Goal: Navigation & Orientation: Find specific page/section

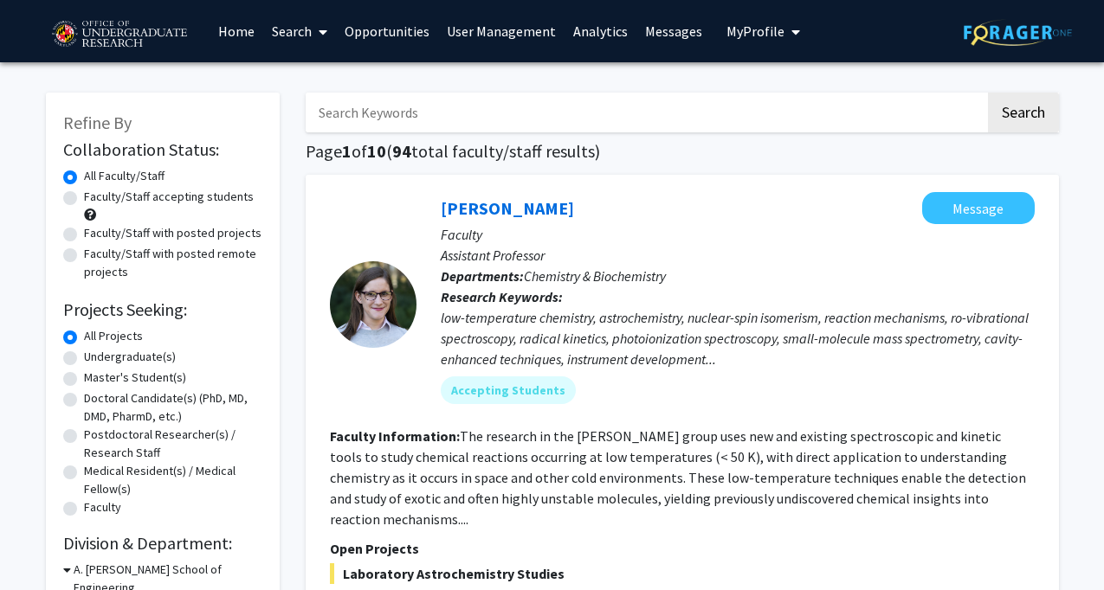
click at [84, 195] on label "Faculty/Staff accepting students" at bounding box center [169, 197] width 170 height 18
click at [84, 195] on input "Faculty/Staff accepting students" at bounding box center [89, 193] width 11 height 11
radio input "true"
click at [84, 233] on label "Faculty/Staff with posted projects" at bounding box center [172, 233] width 177 height 18
click at [84, 233] on input "Faculty/Staff with posted projects" at bounding box center [89, 229] width 11 height 11
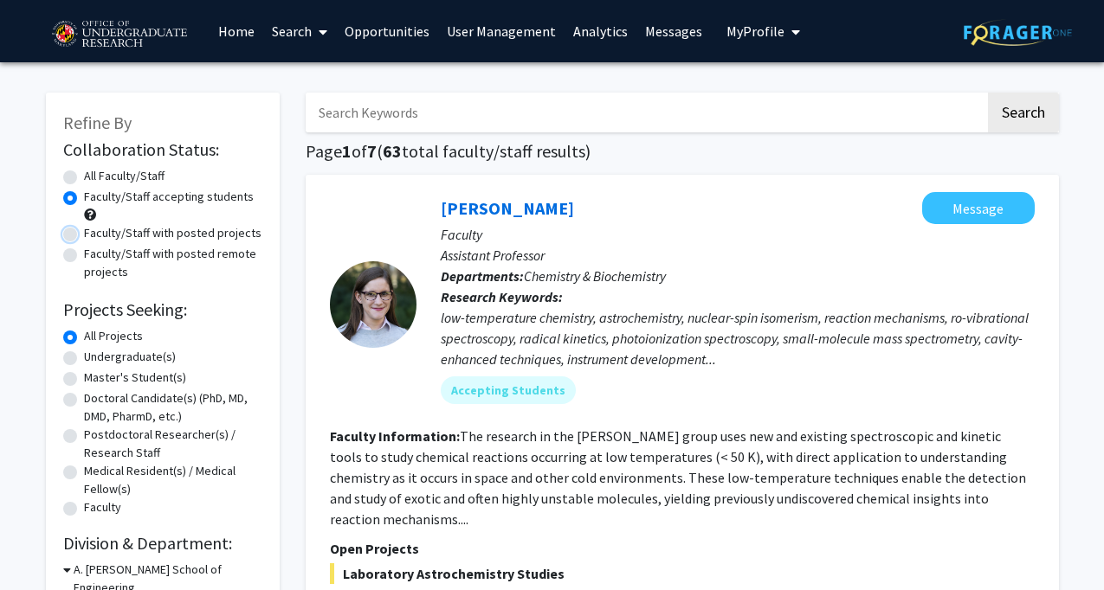
radio input "true"
click at [84, 202] on label "Faculty/Staff accepting students" at bounding box center [169, 197] width 170 height 18
click at [84, 199] on input "Faculty/Staff accepting students" at bounding box center [89, 193] width 11 height 11
radio input "true"
click at [84, 181] on label "All Faculty/Staff" at bounding box center [124, 176] width 81 height 18
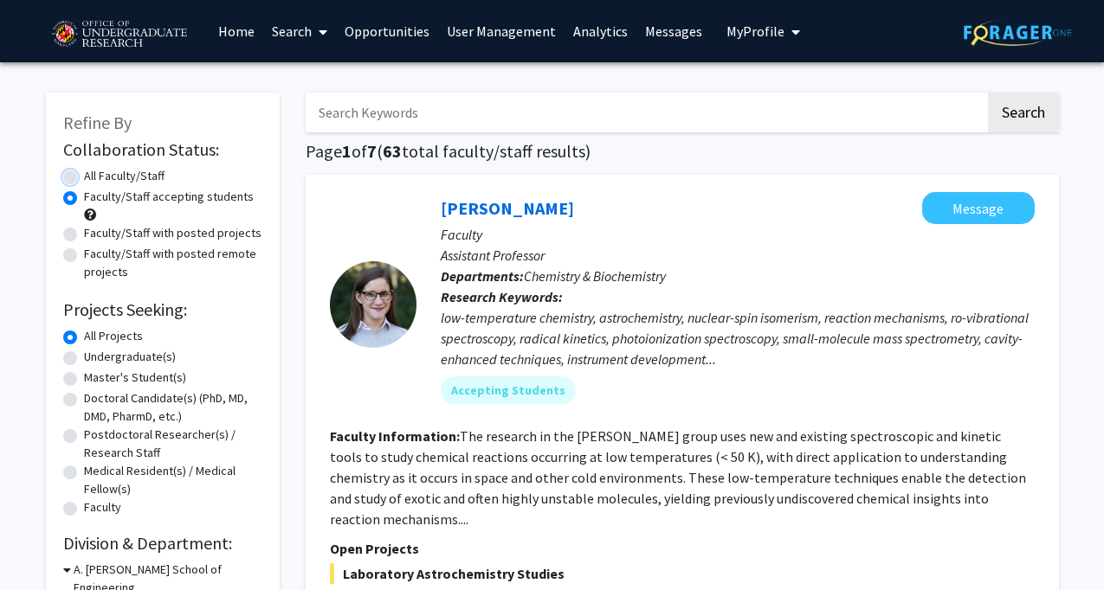
click at [84, 178] on input "All Faculty/Staff" at bounding box center [89, 172] width 11 height 11
radio input "true"
click at [84, 235] on label "Faculty/Staff with posted projects" at bounding box center [172, 233] width 177 height 18
click at [84, 235] on input "Faculty/Staff with posted projects" at bounding box center [89, 229] width 11 height 11
radio input "true"
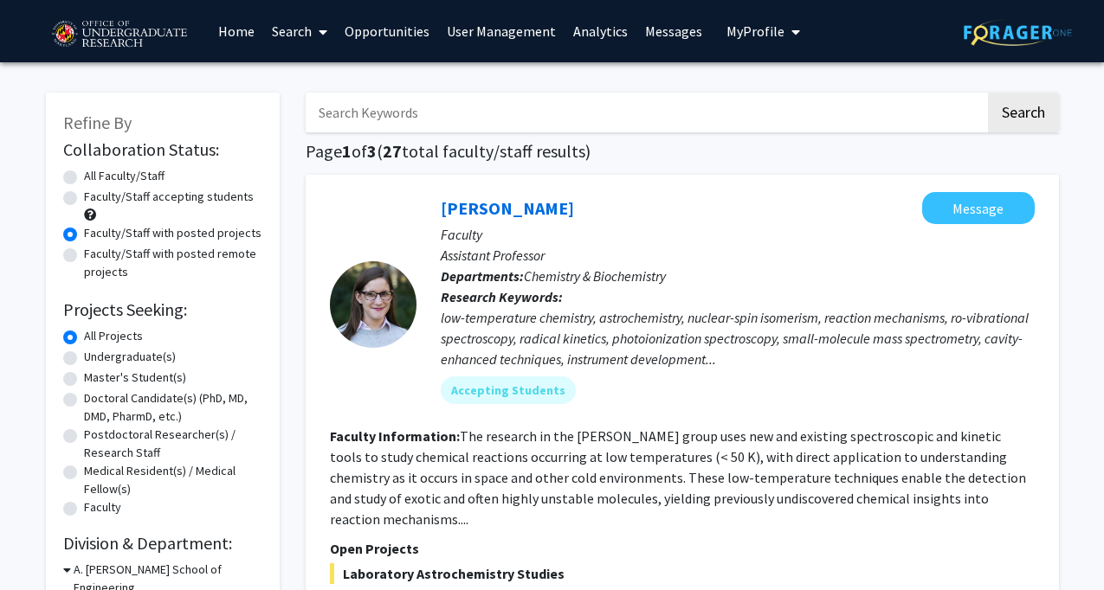
click at [84, 255] on label "Faculty/Staff with posted remote projects" at bounding box center [173, 263] width 178 height 36
click at [84, 255] on input "Faculty/Staff with posted remote projects" at bounding box center [89, 250] width 11 height 11
radio input "true"
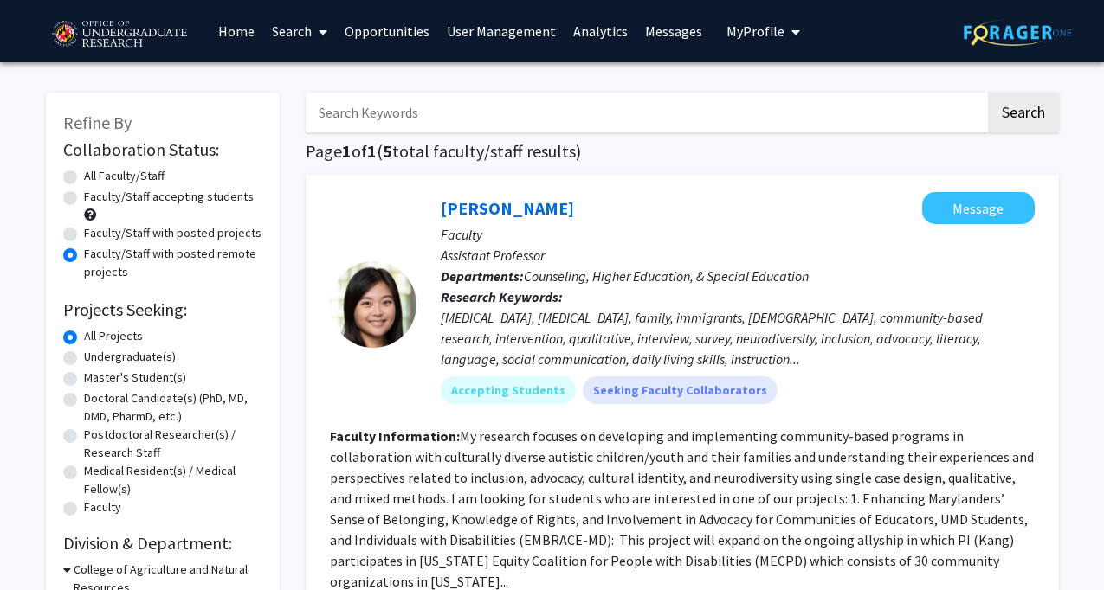
click at [1055, 35] on img at bounding box center [1018, 32] width 108 height 27
radio input "true"
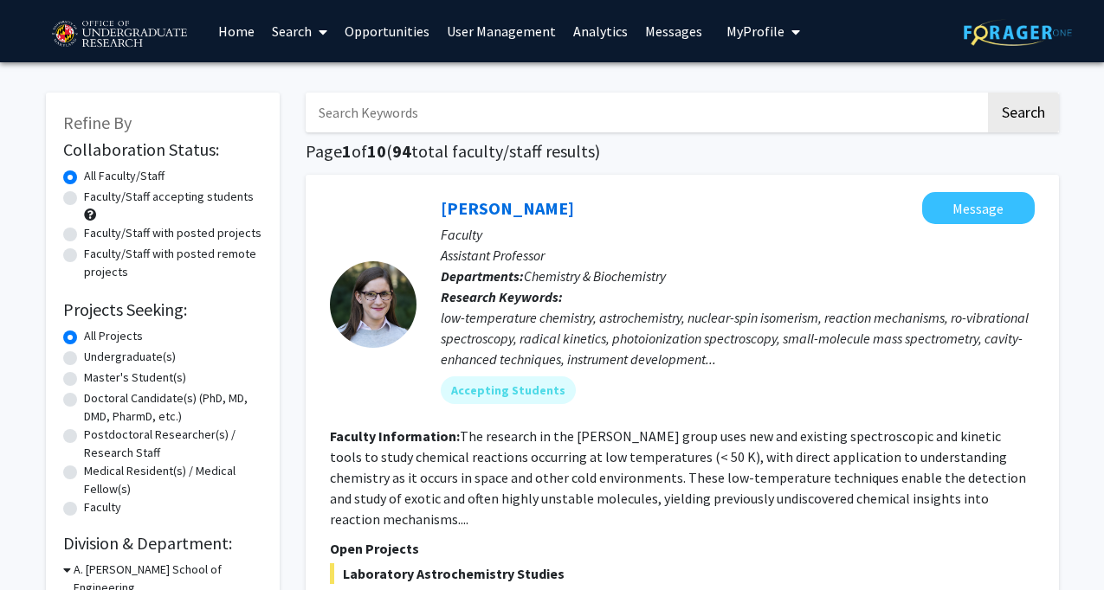
click at [791, 35] on icon "My profile dropdown to access profile and logout" at bounding box center [795, 32] width 9 height 14
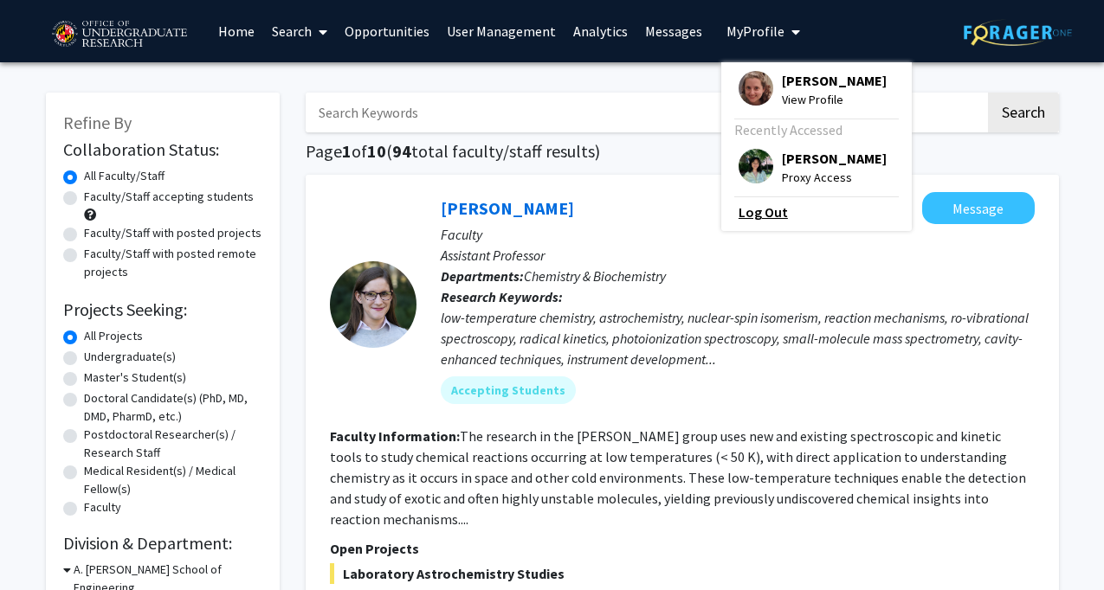
click at [765, 221] on link "Log Out" at bounding box center [816, 212] width 156 height 21
